Goal: Task Accomplishment & Management: Use online tool/utility

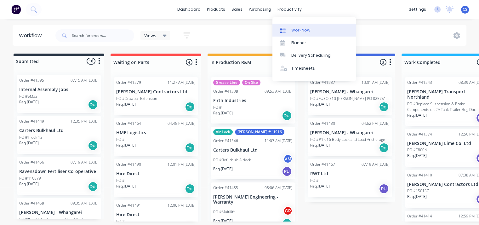
click at [298, 28] on div "Workflow" at bounding box center [300, 30] width 19 height 6
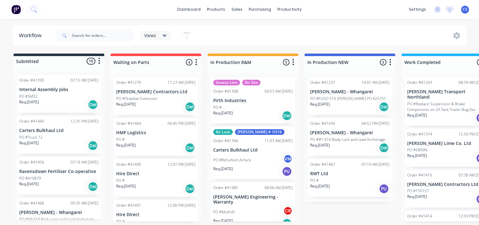
scroll to position [1, 0]
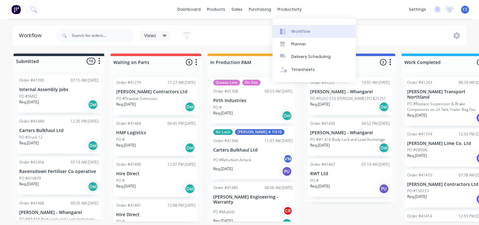
click at [303, 29] on div "Workflow" at bounding box center [300, 32] width 19 height 6
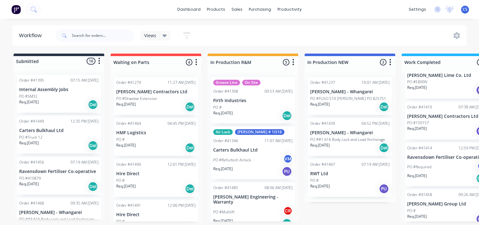
scroll to position [68, 0]
click at [422, 207] on div "PO #" at bounding box center [446, 210] width 79 height 6
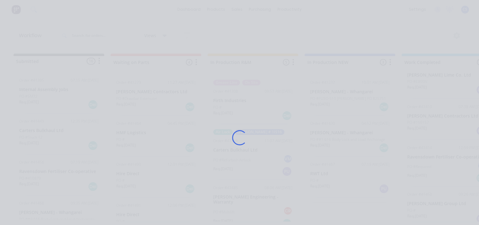
click at [422, 201] on div "Loading..." at bounding box center [239, 112] width 479 height 225
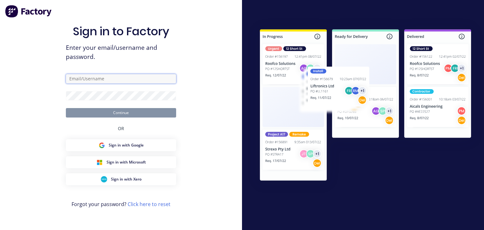
type input "[PERSON_NAME][EMAIL_ADDRESS][DOMAIN_NAME]"
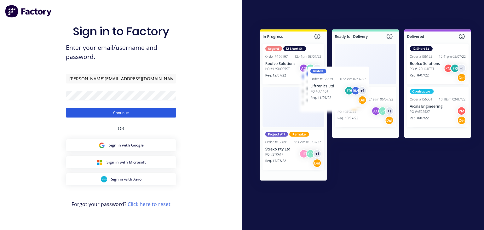
click at [130, 115] on button "Continue" at bounding box center [121, 112] width 110 height 9
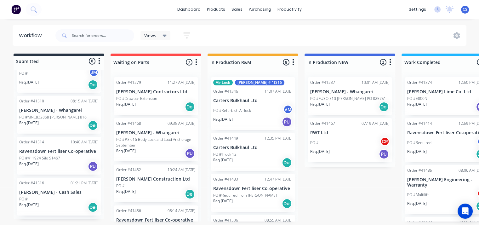
scroll to position [186, 0]
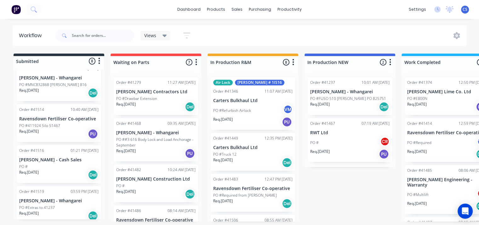
click at [43, 158] on p "[PERSON_NAME] - Cash Sales" at bounding box center [58, 159] width 79 height 5
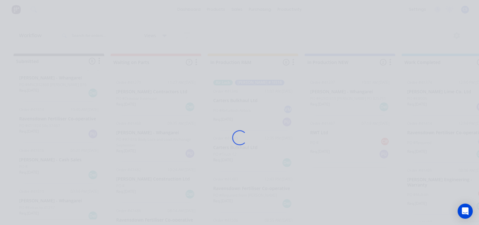
click at [43, 157] on div "Loading..." at bounding box center [239, 112] width 479 height 225
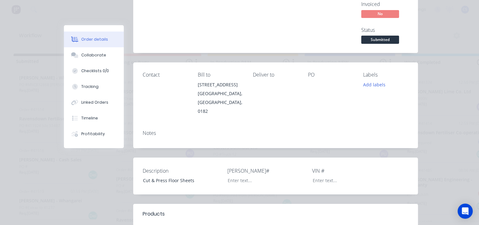
scroll to position [0, 0]
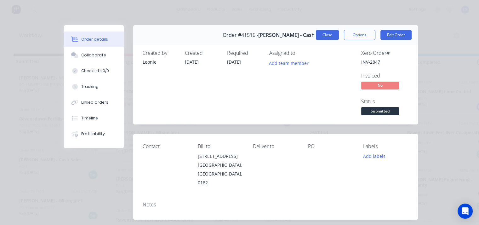
click at [326, 35] on button "Close" at bounding box center [327, 35] width 23 height 10
